Goal: Navigation & Orientation: Find specific page/section

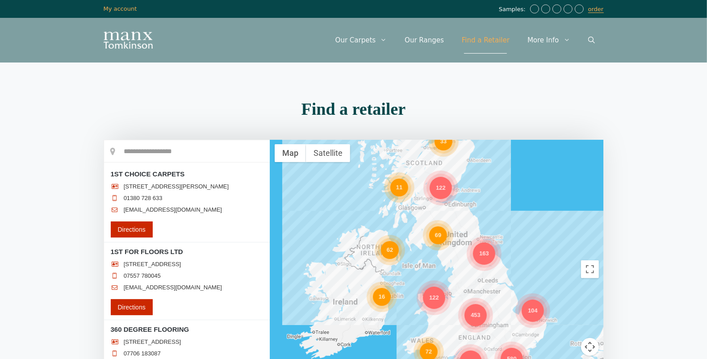
click at [386, 248] on div "62" at bounding box center [390, 250] width 18 height 18
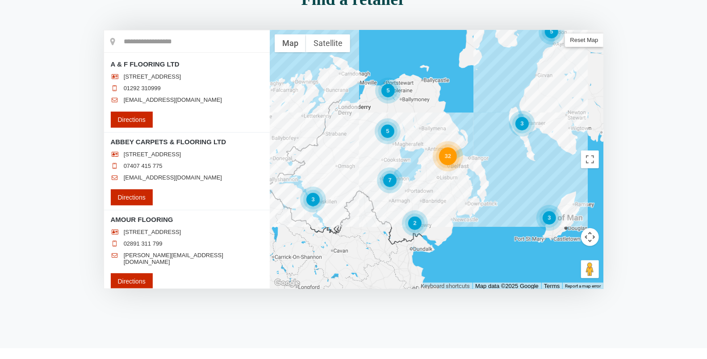
scroll to position [112, 0]
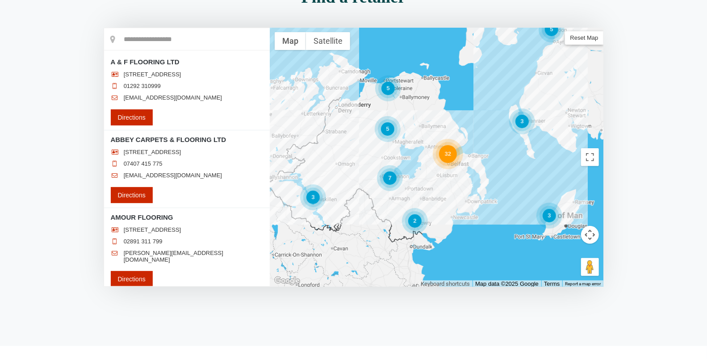
click at [176, 36] on input "text" at bounding box center [187, 39] width 166 height 22
paste input "**********"
type input "**********"
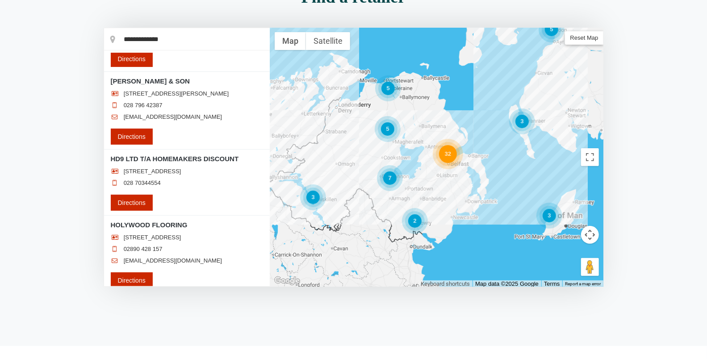
scroll to position [1933, 0]
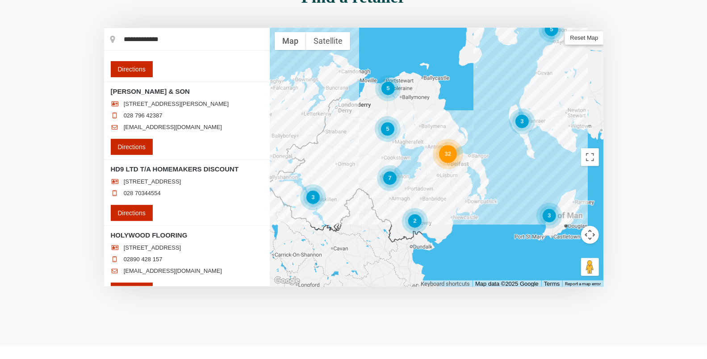
drag, startPoint x: 187, startPoint y: 37, endPoint x: 94, endPoint y: 37, distance: 92.9
click at [94, 37] on section "**********" at bounding box center [353, 148] width 707 height 329
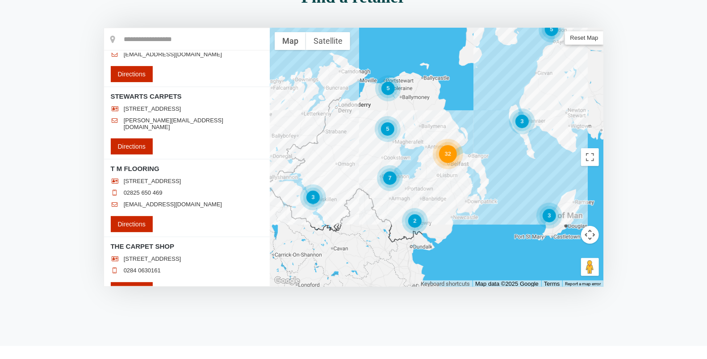
scroll to position [5259, 0]
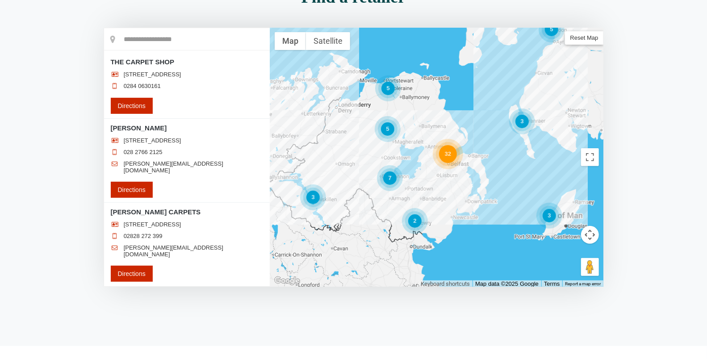
click at [389, 88] on div "5" at bounding box center [388, 88] width 13 height 13
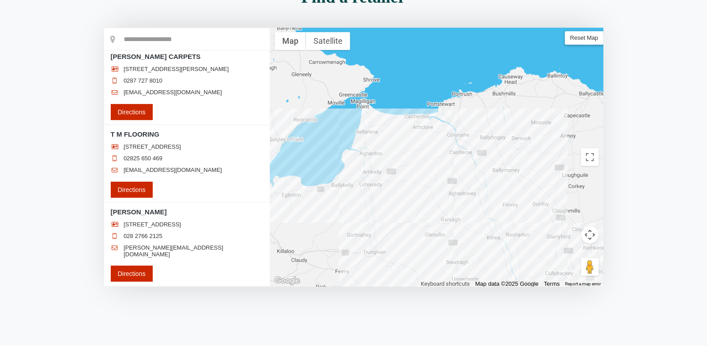
scroll to position [0, 0]
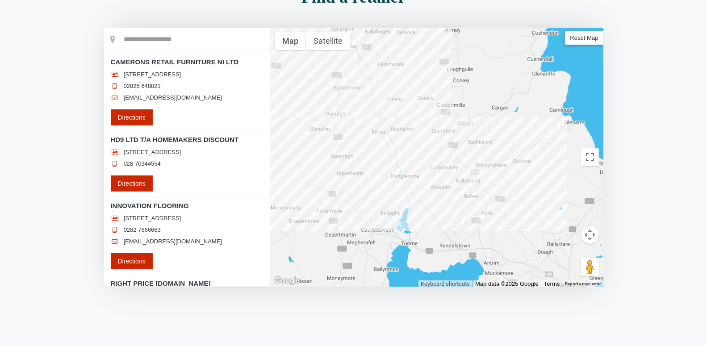
drag, startPoint x: 524, startPoint y: 222, endPoint x: 403, endPoint y: 110, distance: 165.0
click at [403, 110] on div at bounding box center [437, 157] width 334 height 259
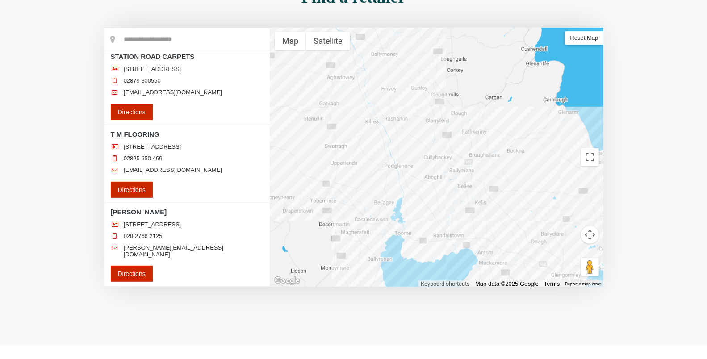
scroll to position [5, 0]
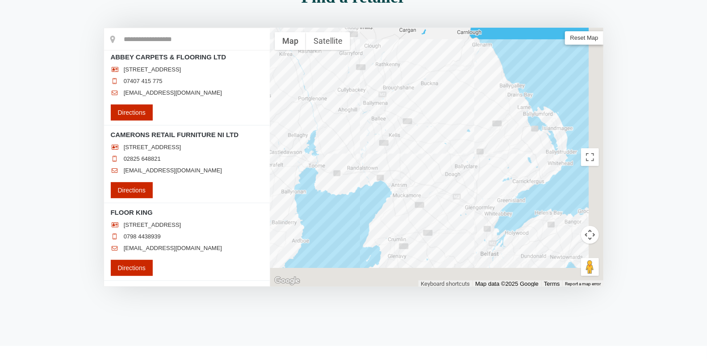
drag, startPoint x: 496, startPoint y: 142, endPoint x: 417, endPoint y: 76, distance: 102.2
click at [417, 76] on div at bounding box center [437, 157] width 334 height 259
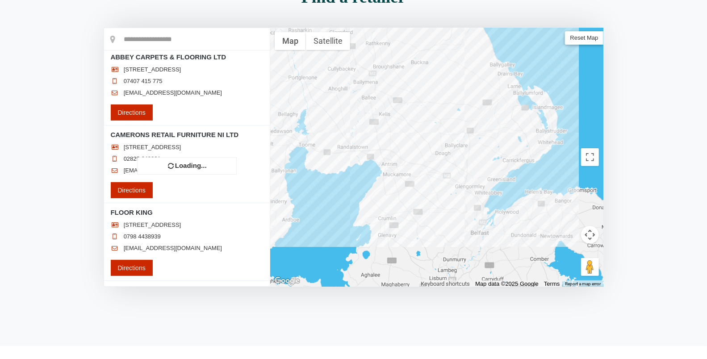
drag, startPoint x: 429, startPoint y: 147, endPoint x: 404, endPoint y: 56, distance: 94.9
click at [407, 78] on div at bounding box center [437, 157] width 334 height 259
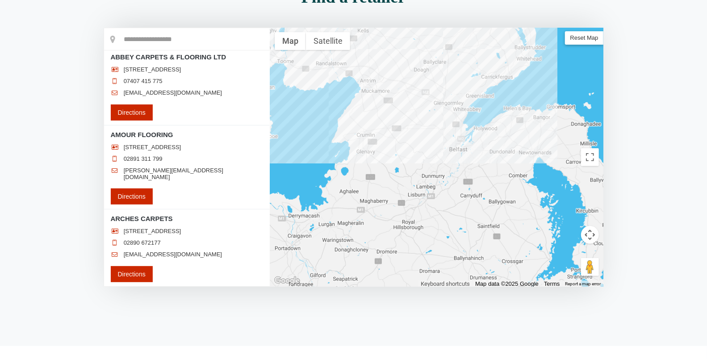
scroll to position [0, 0]
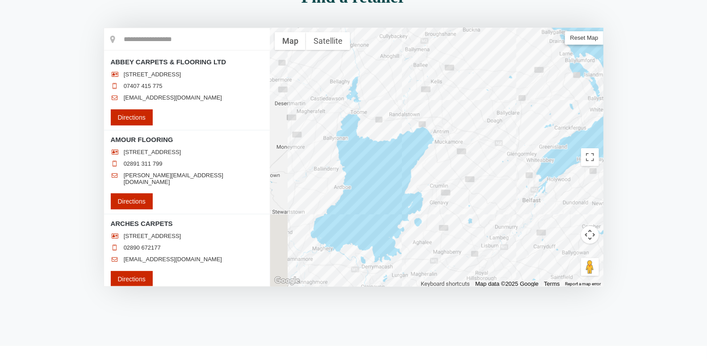
drag, startPoint x: 411, startPoint y: 97, endPoint x: 495, endPoint y: 161, distance: 105.8
click at [495, 163] on div at bounding box center [437, 157] width 334 height 259
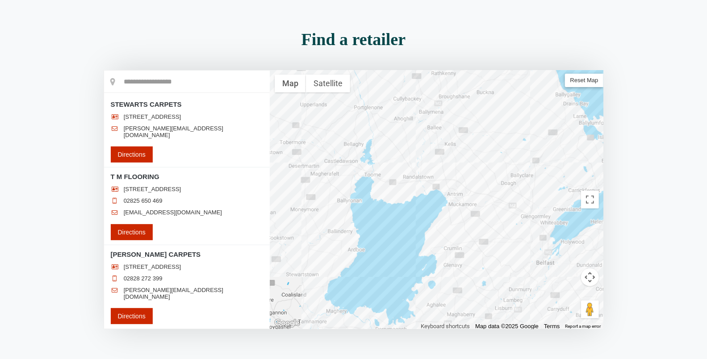
scroll to position [128, 0]
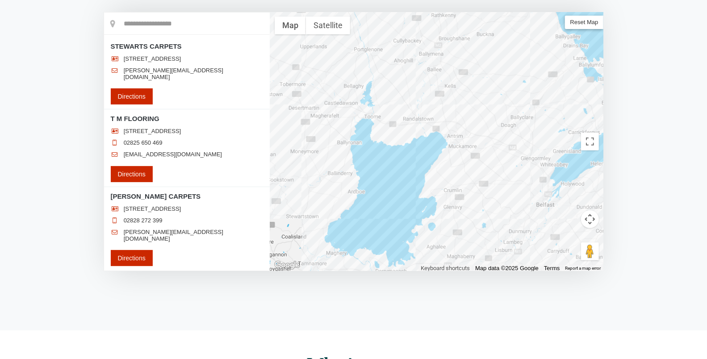
click at [591, 25] on span "Reset Map" at bounding box center [584, 22] width 39 height 13
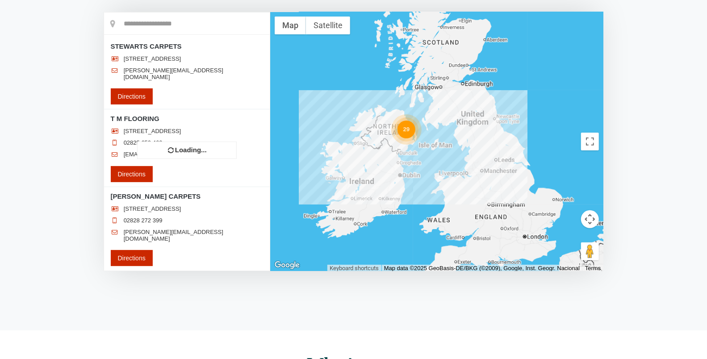
drag, startPoint x: 353, startPoint y: 135, endPoint x: 393, endPoint y: 142, distance: 41.2
click at [370, 143] on div "29" at bounding box center [437, 141] width 334 height 259
click at [387, 139] on div "29" at bounding box center [437, 141] width 334 height 259
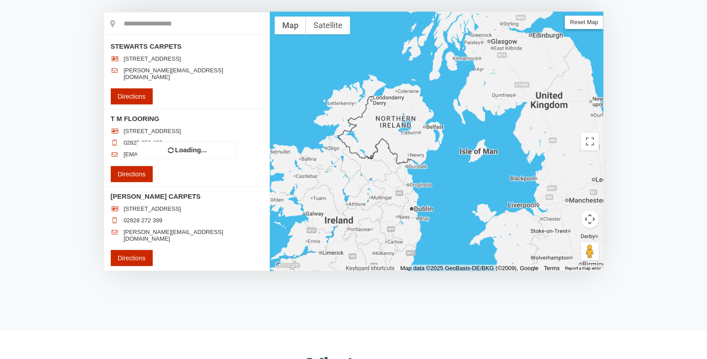
click at [379, 135] on div at bounding box center [437, 141] width 334 height 259
click at [384, 130] on div at bounding box center [437, 141] width 334 height 259
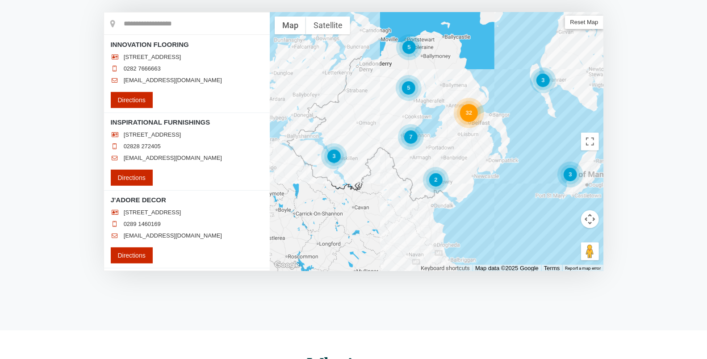
scroll to position [2263, 0]
